Goal: Transaction & Acquisition: Book appointment/travel/reservation

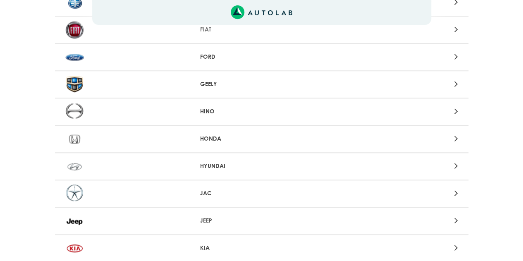
scroll to position [372, 0]
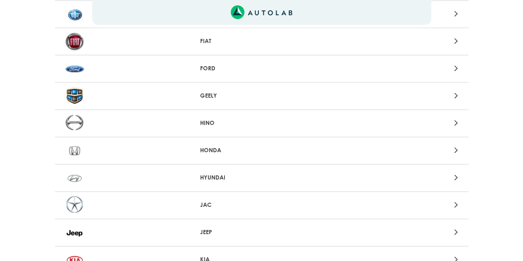
click at [456, 68] on icon at bounding box center [456, 68] width 4 height 11
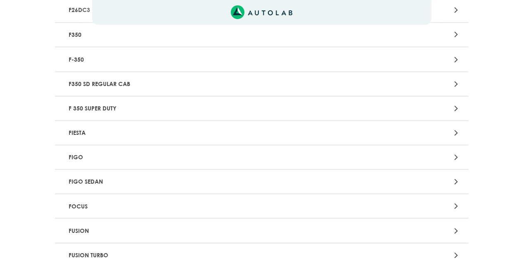
scroll to position [744, 0]
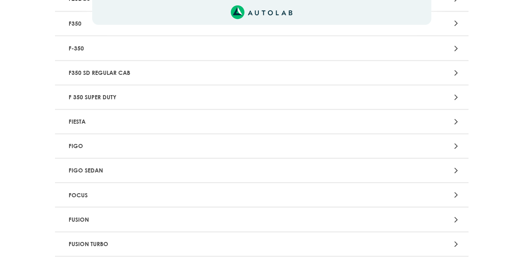
click at [78, 121] on p "FIESTA" at bounding box center [193, 121] width 257 height 15
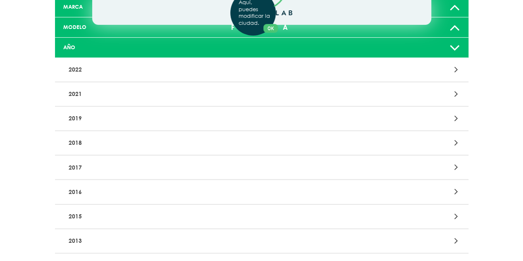
scroll to position [124, 0]
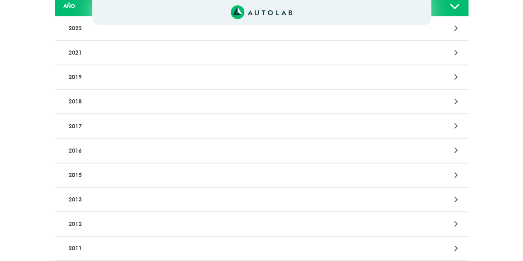
click at [157, 152] on p "2016" at bounding box center [193, 150] width 257 height 15
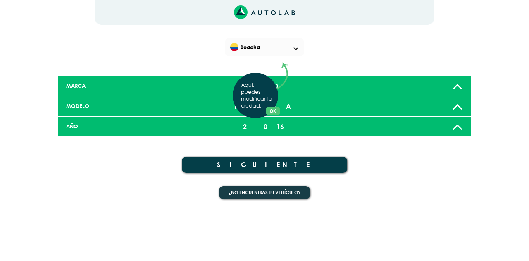
click at [292, 164] on div "Aquí, puedes modificar la ciudad. OK .aex,.bex{fill:none!important;stroke:#50c4…" at bounding box center [264, 130] width 529 height 261
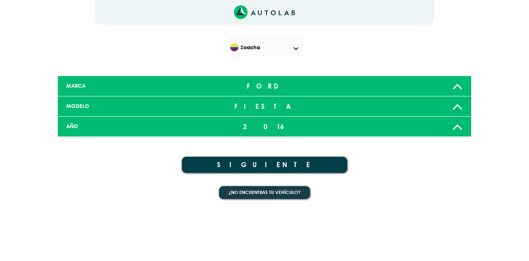
click at [294, 48] on span at bounding box center [295, 48] width 5 height 3
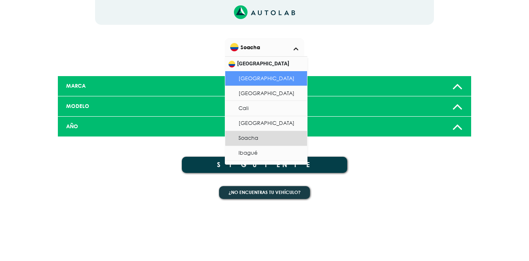
click at [271, 80] on li "[GEOGRAPHIC_DATA]" at bounding box center [266, 78] width 82 height 15
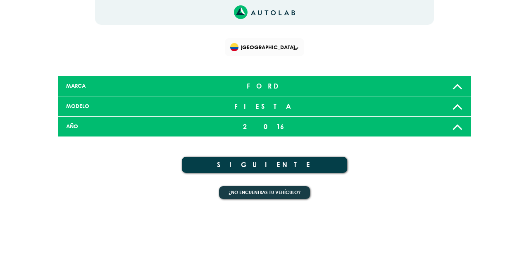
click at [287, 162] on button "SIGUIENTE" at bounding box center [264, 165] width 165 height 16
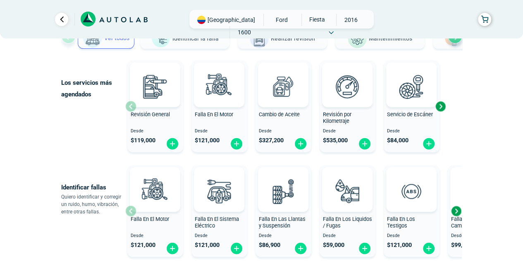
scroll to position [83, 0]
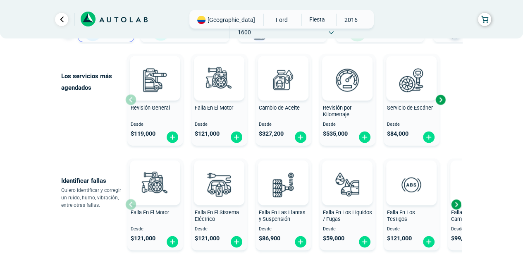
click at [440, 100] on div "Next slide" at bounding box center [440, 99] width 12 height 12
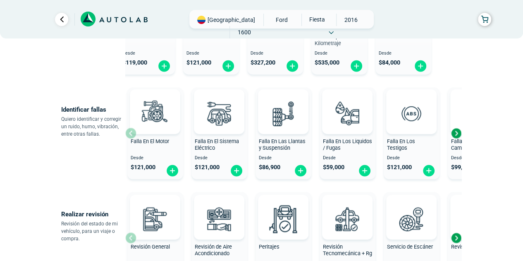
scroll to position [165, 0]
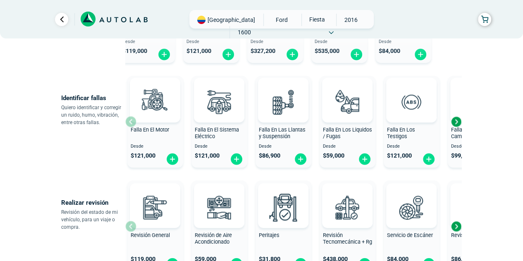
click at [454, 121] on div "Next slide" at bounding box center [455, 121] width 12 height 12
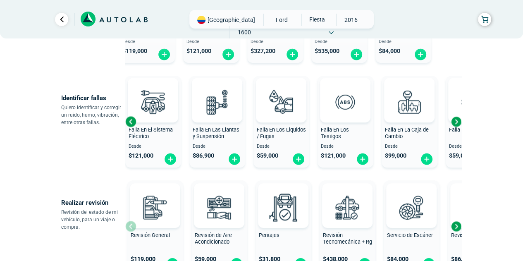
click at [454, 121] on div "Next slide" at bounding box center [455, 121] width 12 height 12
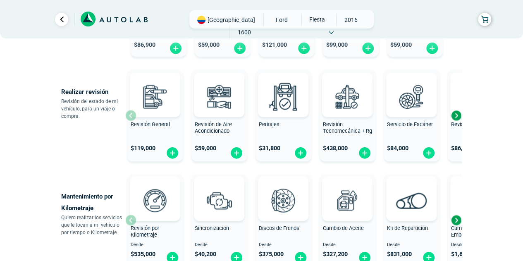
scroll to position [289, 0]
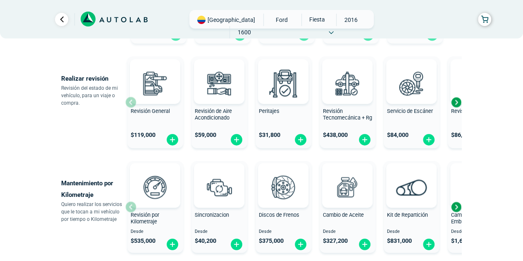
click at [460, 103] on div "Next slide" at bounding box center [455, 102] width 12 height 12
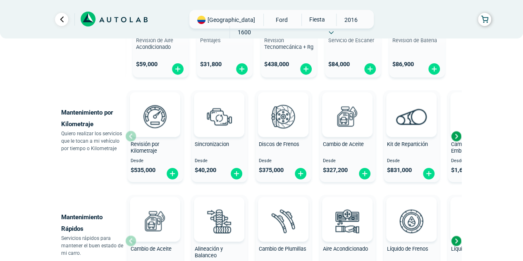
scroll to position [372, 0]
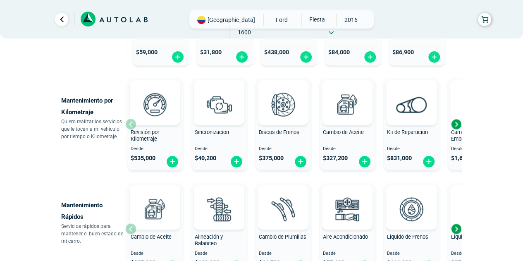
click at [454, 121] on div "Next slide" at bounding box center [455, 124] width 12 height 12
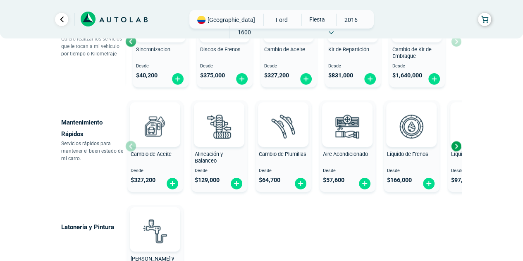
scroll to position [496, 0]
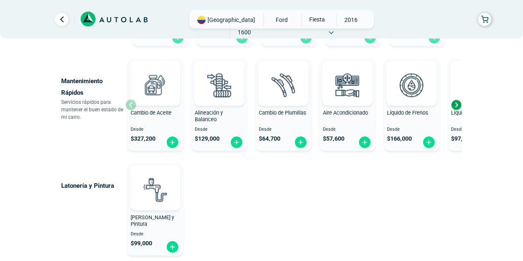
click at [459, 104] on div "Next slide" at bounding box center [455, 104] width 12 height 12
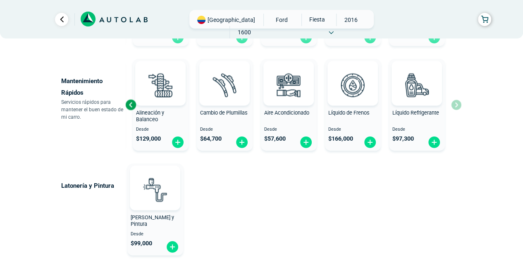
click at [459, 104] on div "Cambio de Aceite Desde $ 327,200 Alineación y Balanceo Desde $ 129,000 Cambio d…" at bounding box center [293, 104] width 336 height 98
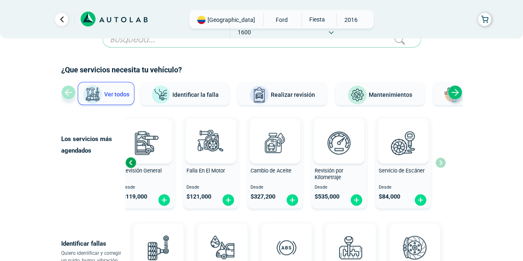
scroll to position [0, 0]
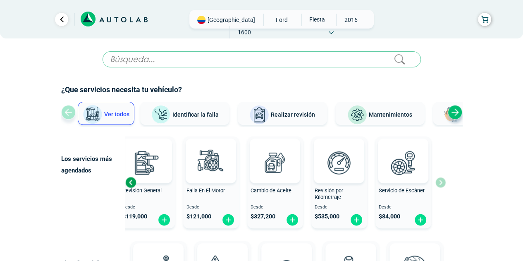
click at [385, 114] on span "Mantenimientos" at bounding box center [389, 114] width 43 height 7
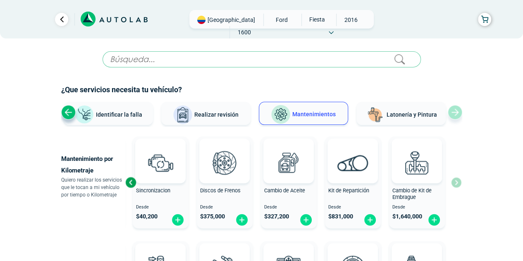
click at [454, 112] on div "Ver todos Identificar la falla Realizar revisión Mantenimientos Latonería y Pin…" at bounding box center [261, 114] width 401 height 25
click at [57, 19] on link "Ir al paso anterior" at bounding box center [61, 19] width 13 height 13
